Goal: Use online tool/utility: Utilize a website feature to perform a specific function

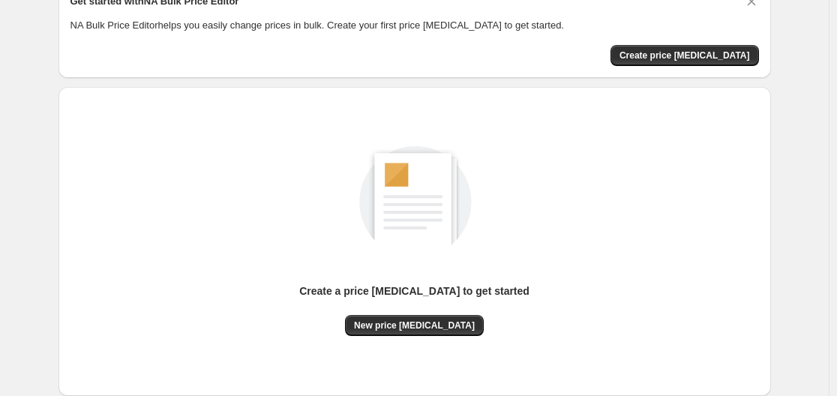
scroll to position [150, 0]
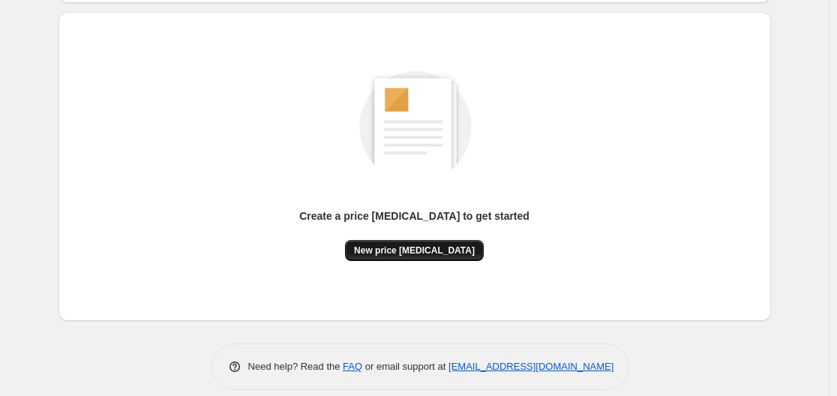
click at [422, 254] on span "New price [MEDICAL_DATA]" at bounding box center [414, 251] width 121 height 12
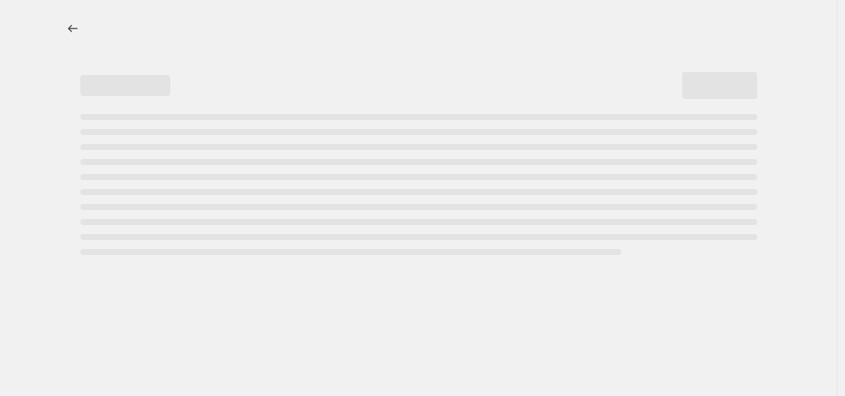
select select "percentage"
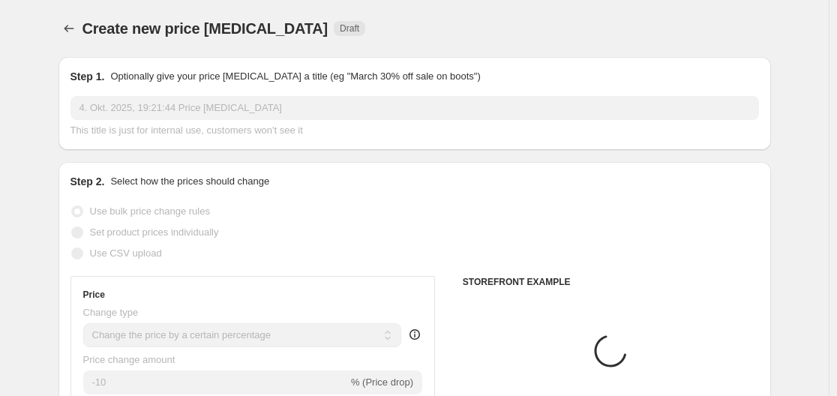
scroll to position [300, 0]
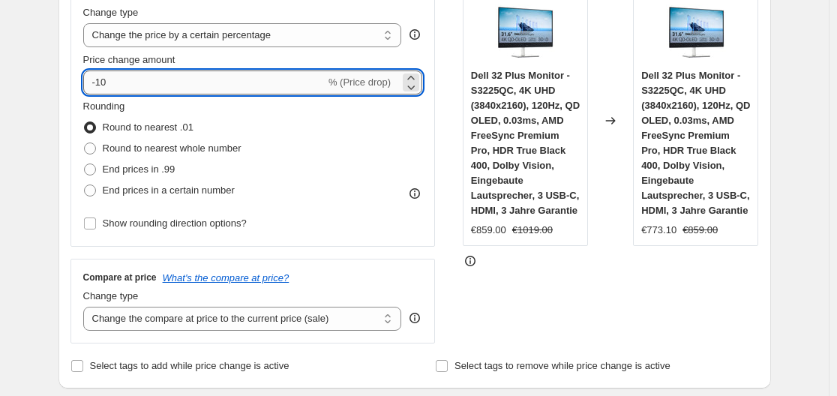
drag, startPoint x: 100, startPoint y: 82, endPoint x: 154, endPoint y: 83, distance: 54.0
click at [154, 83] on input "-10" at bounding box center [204, 83] width 242 height 24
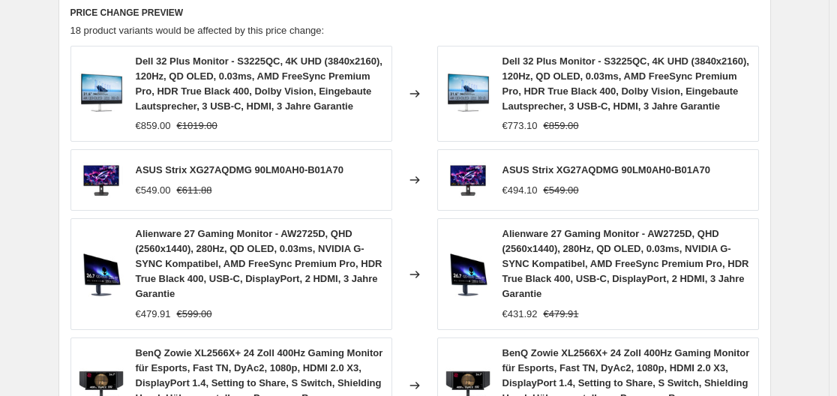
scroll to position [1289, 0]
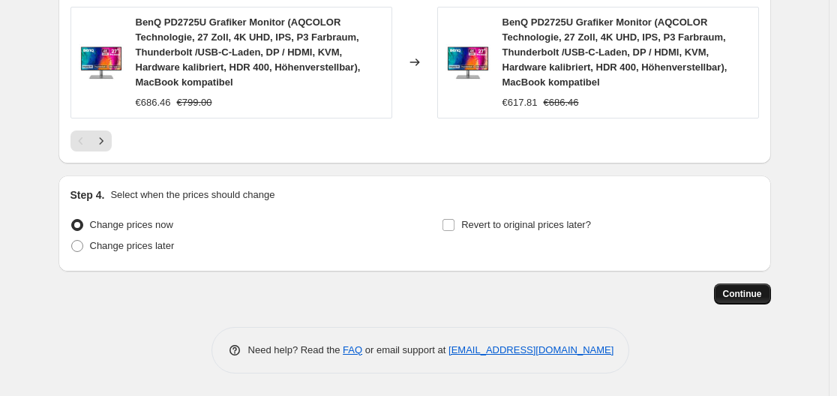
type input "-30"
click at [734, 287] on button "Continue" at bounding box center [742, 294] width 57 height 21
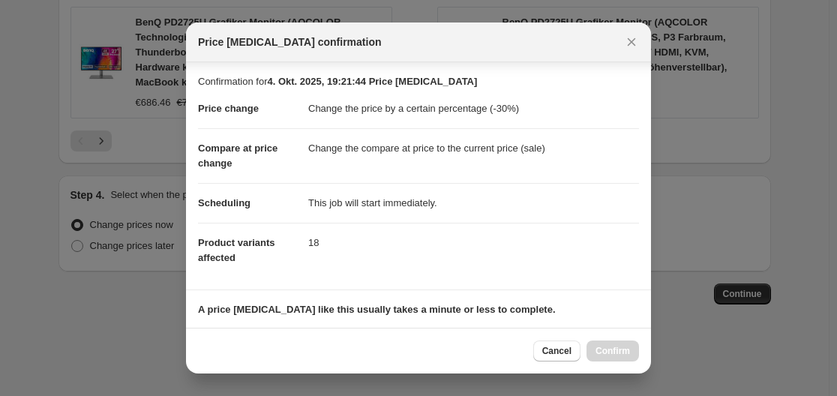
scroll to position [236, 0]
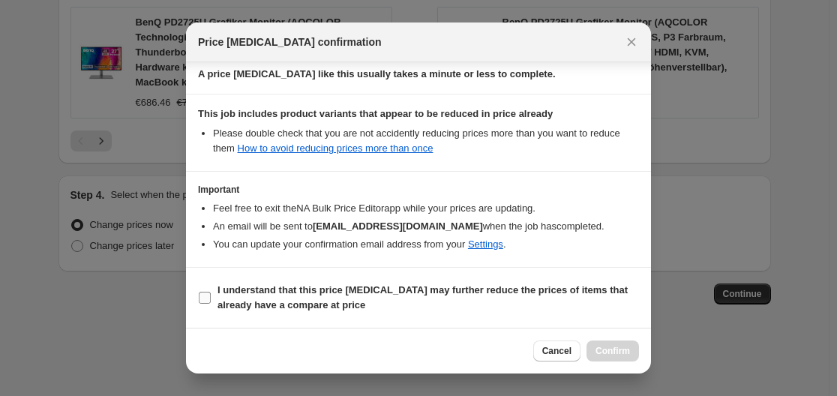
click at [209, 292] on input "I understand that this price [MEDICAL_DATA] may further reduce the prices of it…" at bounding box center [205, 298] width 12 height 12
checkbox input "true"
click at [623, 351] on span "Confirm" at bounding box center [613, 351] width 35 height 12
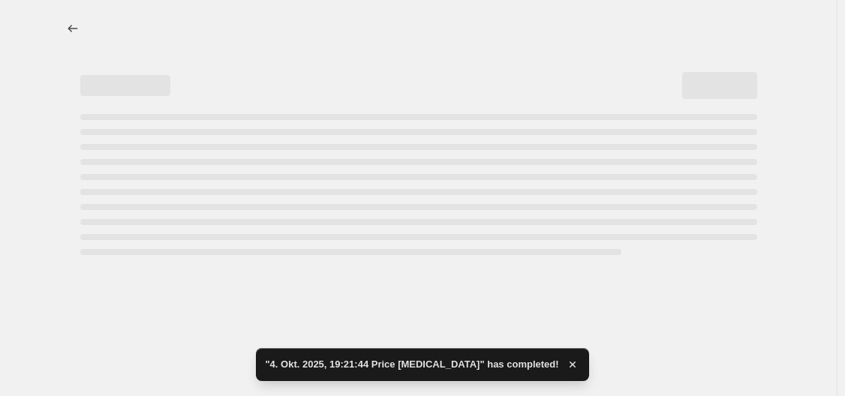
select select "percentage"
